Goal: Understand process/instructions

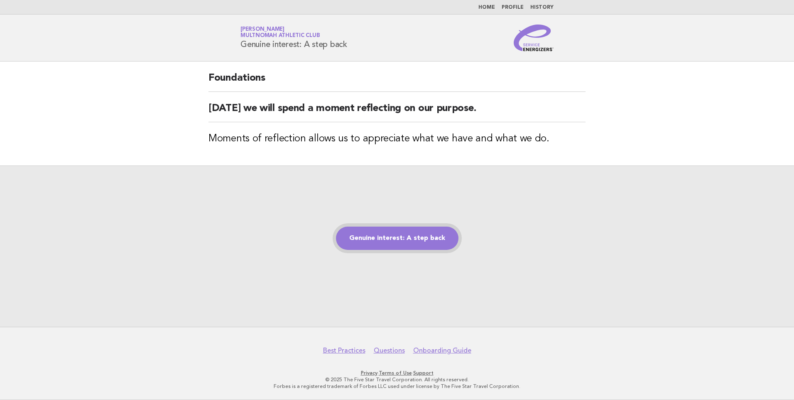
click at [399, 231] on link "Genuine interest: A step back" at bounding box center [397, 237] width 123 height 23
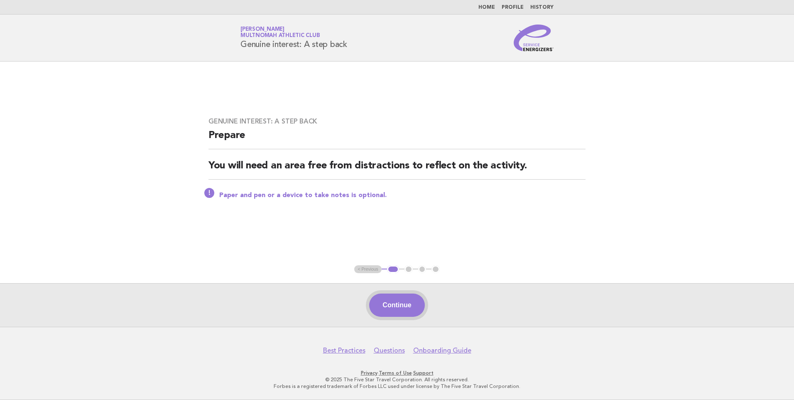
click at [402, 307] on button "Continue" at bounding box center [396, 304] width 55 height 23
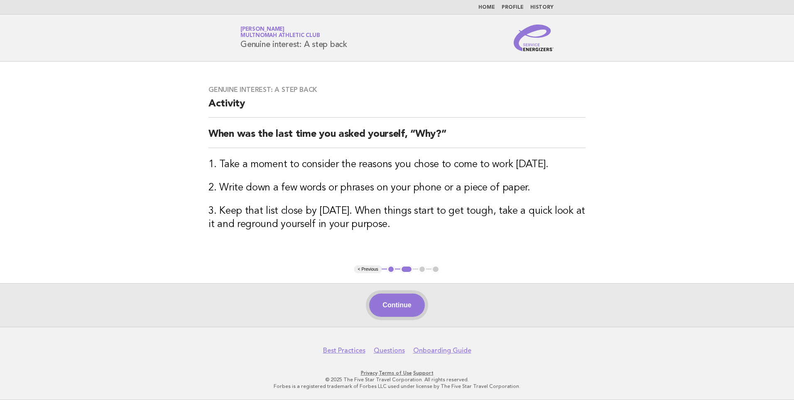
click at [410, 304] on button "Continue" at bounding box center [396, 304] width 55 height 23
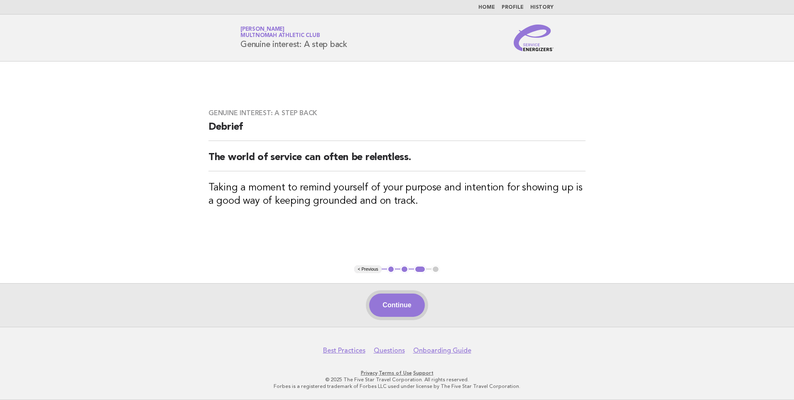
click at [417, 301] on button "Continue" at bounding box center [396, 304] width 55 height 23
